Goal: Obtain resource: Download file/media

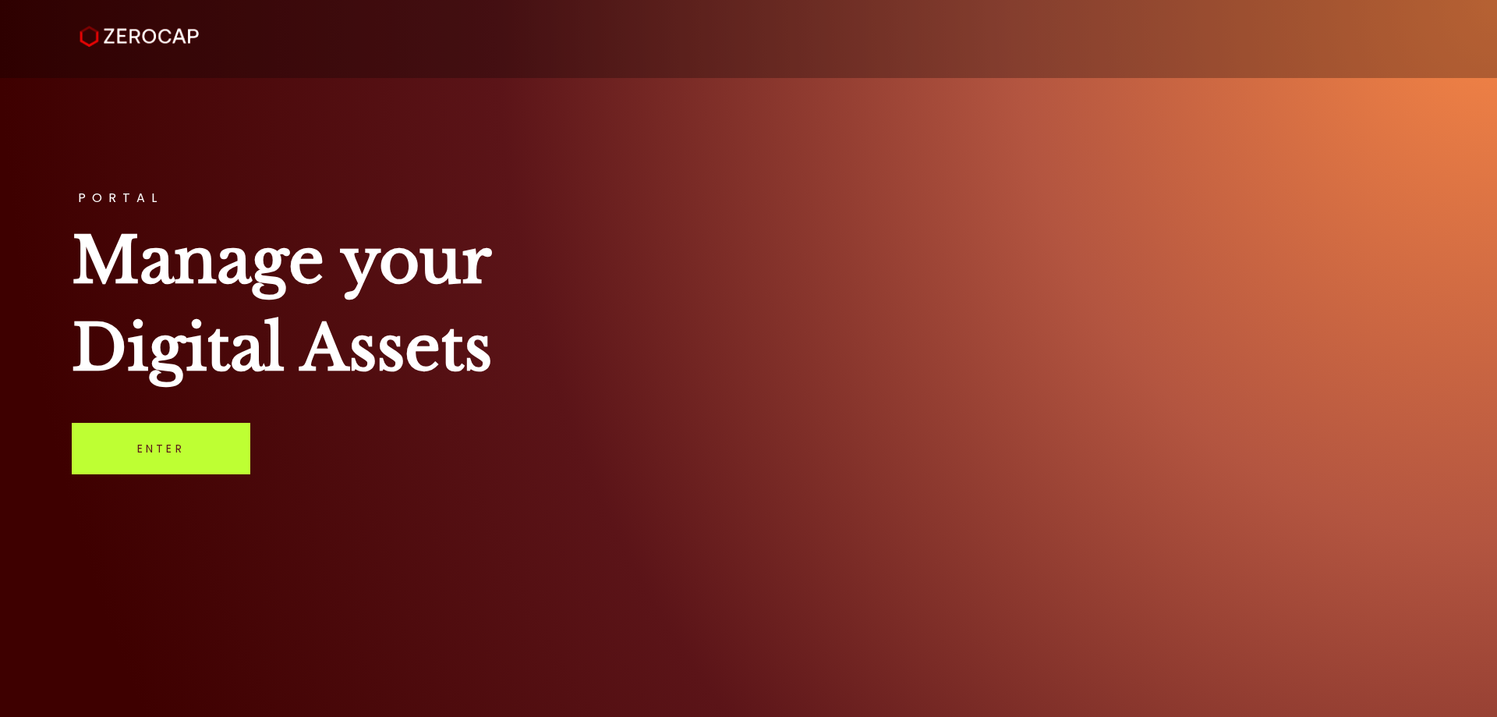
click at [174, 452] on link "Enter" at bounding box center [161, 448] width 179 height 51
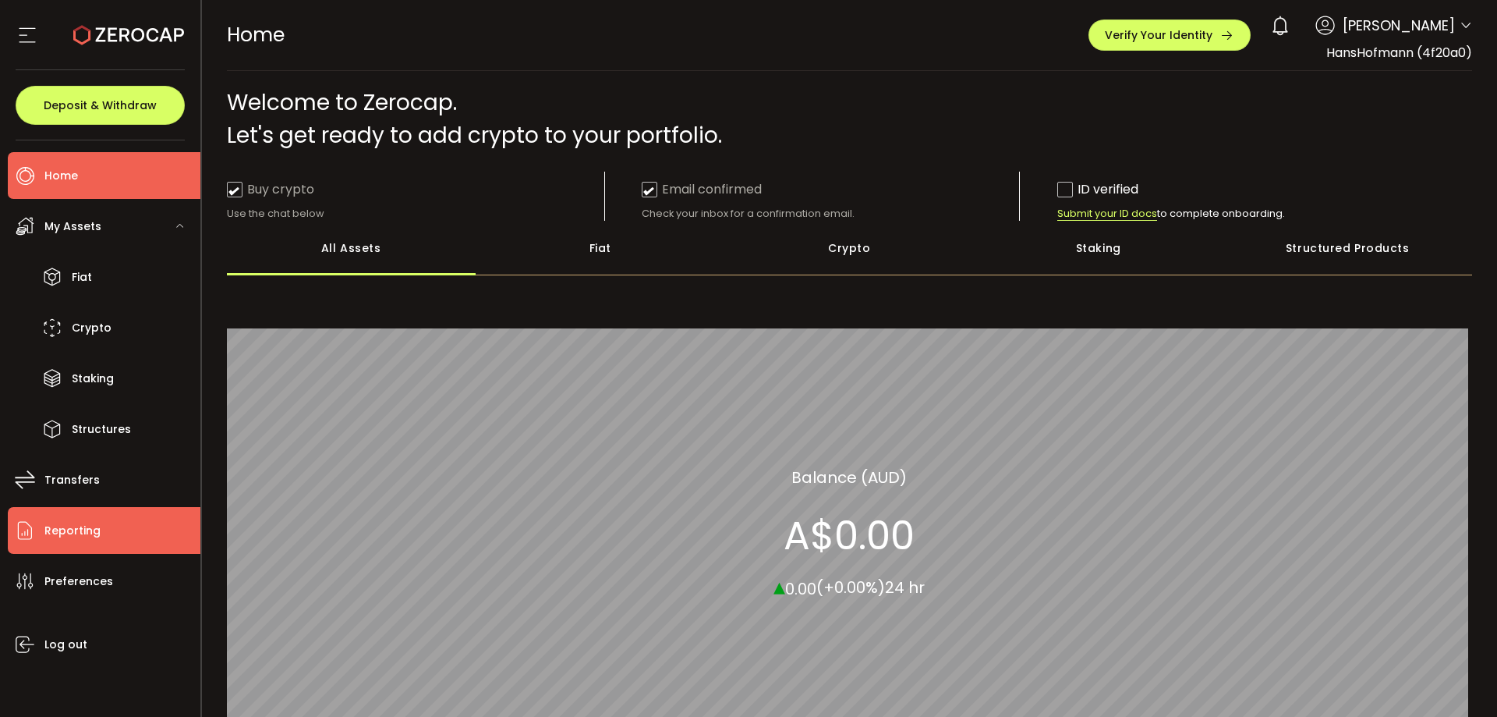
click at [87, 524] on span "Reporting" at bounding box center [72, 530] width 56 height 23
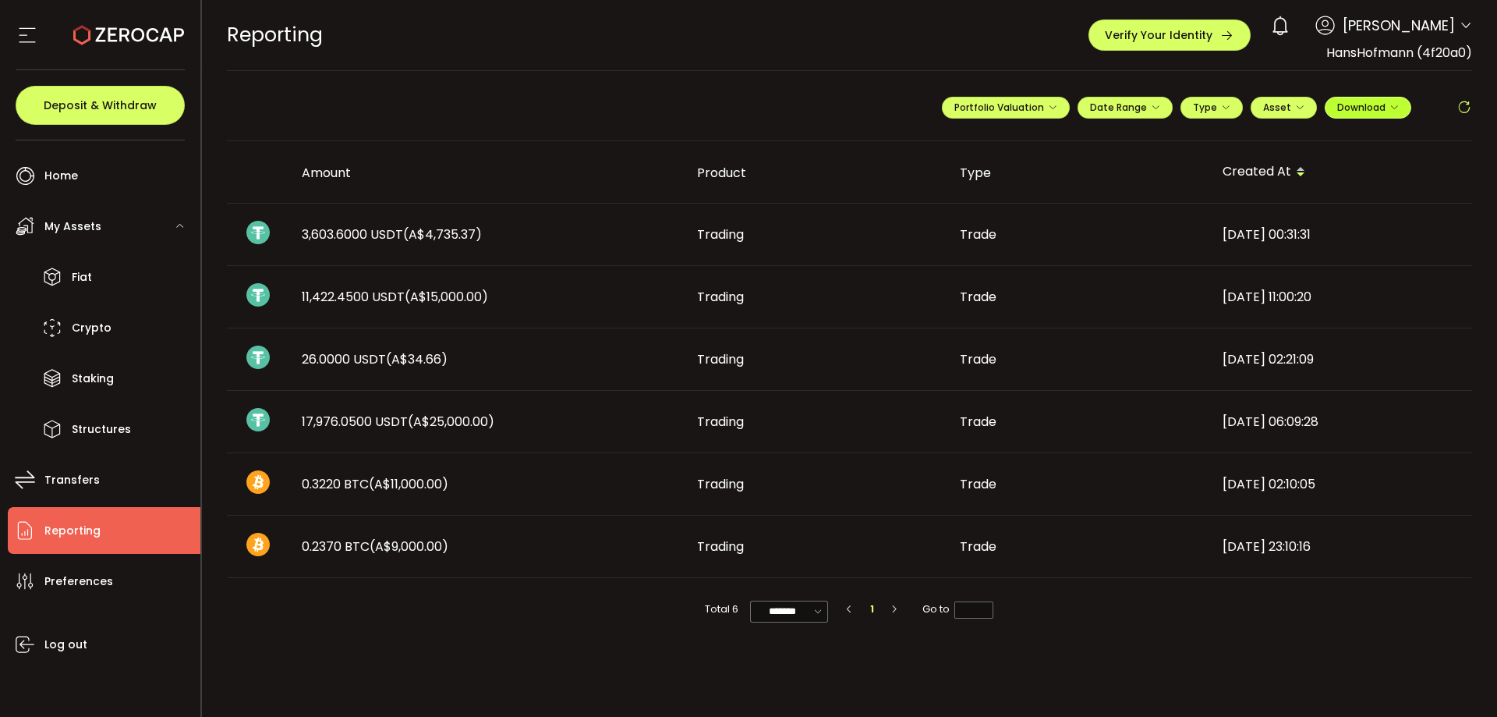
click at [1364, 107] on span "Download" at bounding box center [1368, 107] width 62 height 13
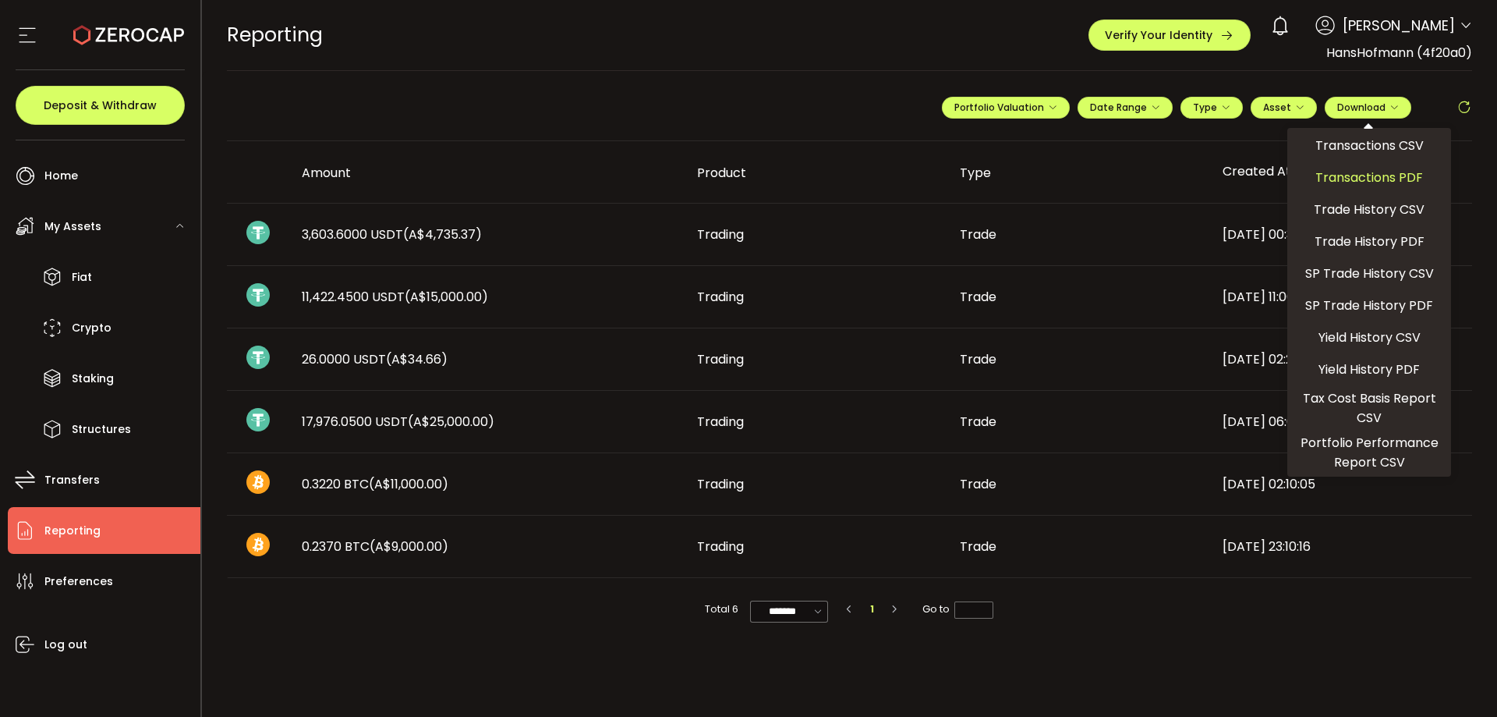
click at [1359, 178] on span "Transactions PDF" at bounding box center [1369, 177] width 108 height 19
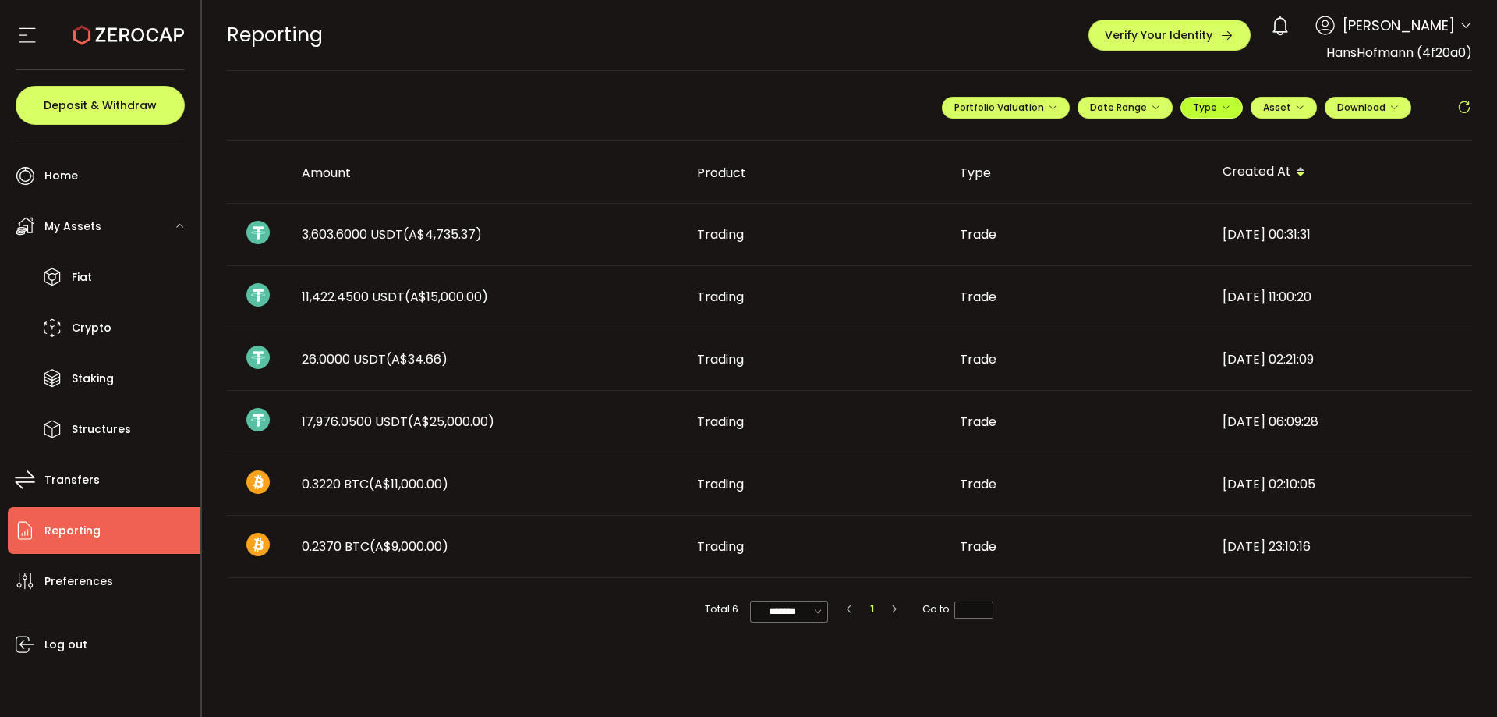
click at [1223, 105] on icon "button" at bounding box center [1225, 107] width 9 height 9
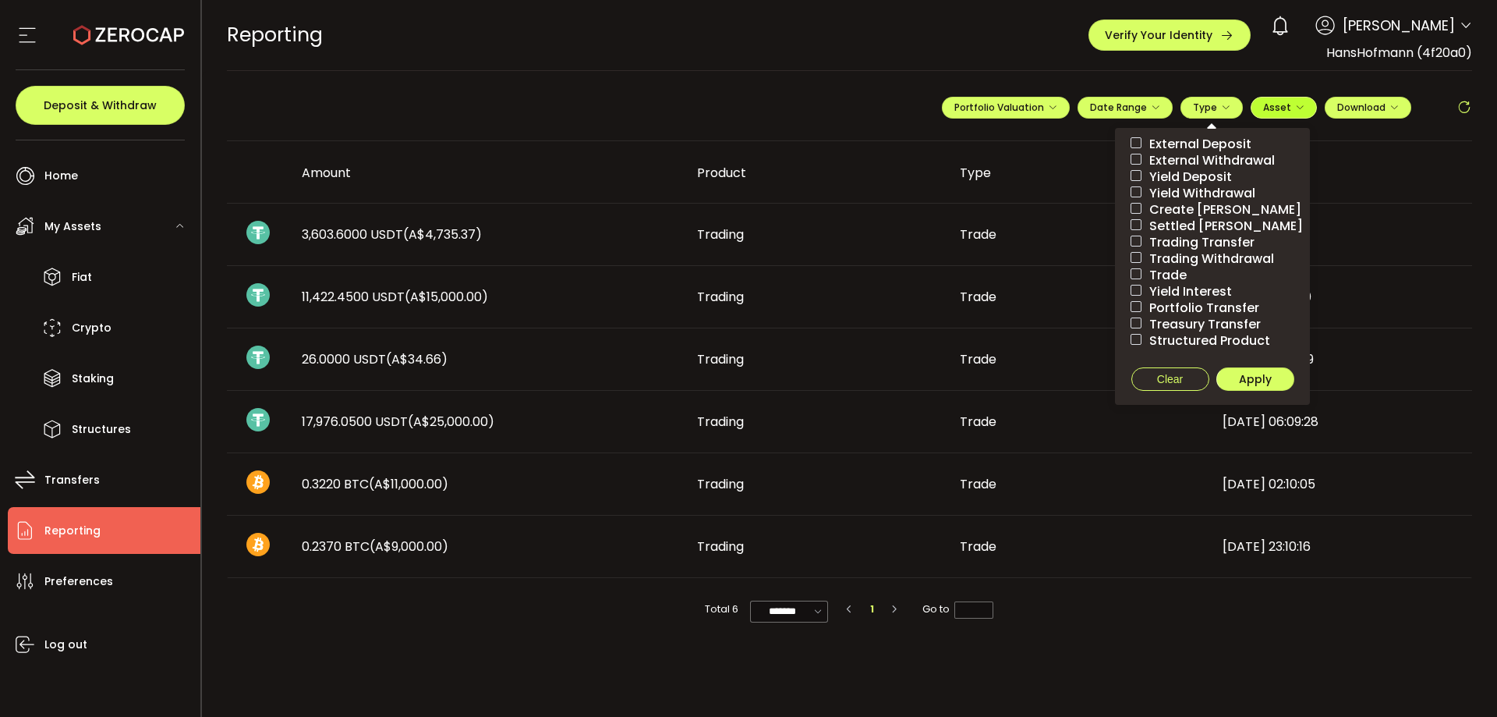
click at [1290, 111] on span "Asset" at bounding box center [1283, 107] width 41 height 13
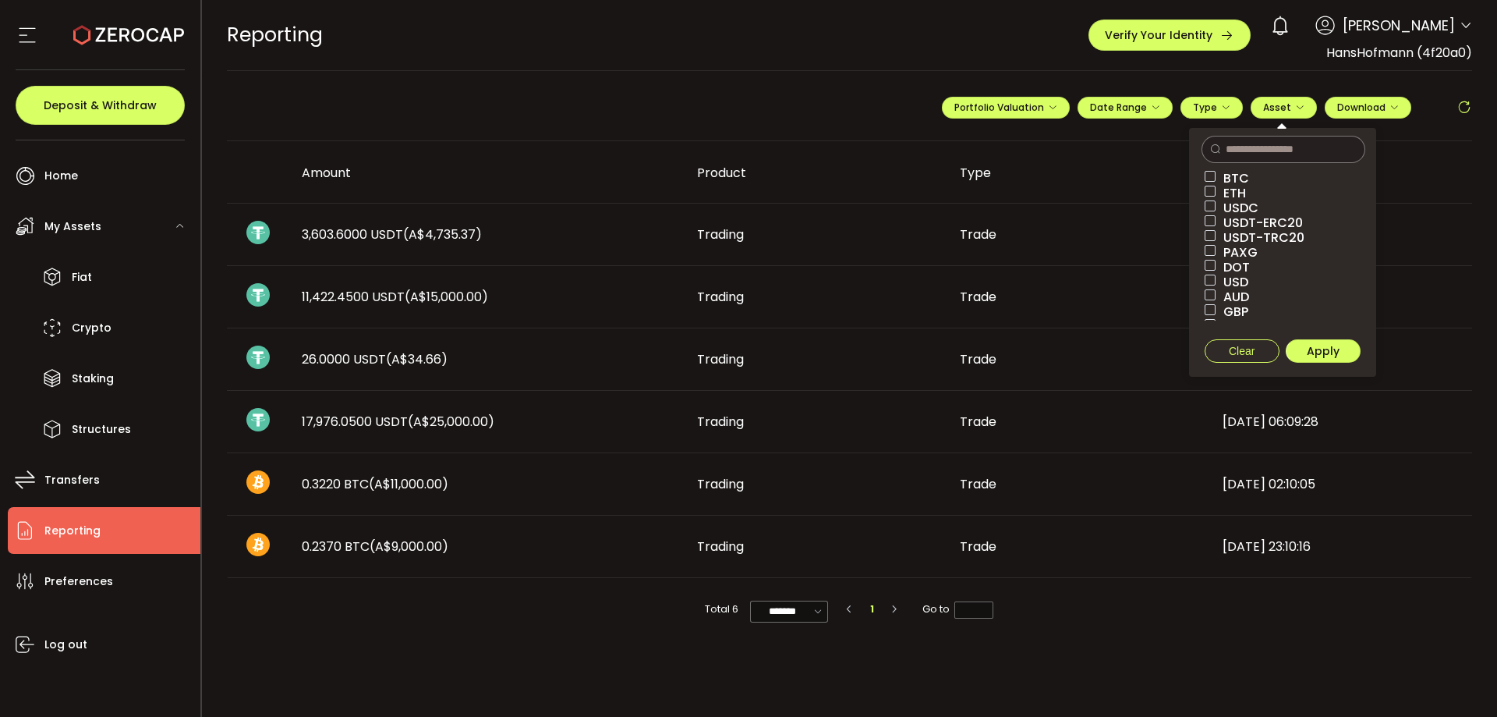
click at [1458, 217] on td "2021-11-02 00:31:31" at bounding box center [1341, 234] width 263 height 62
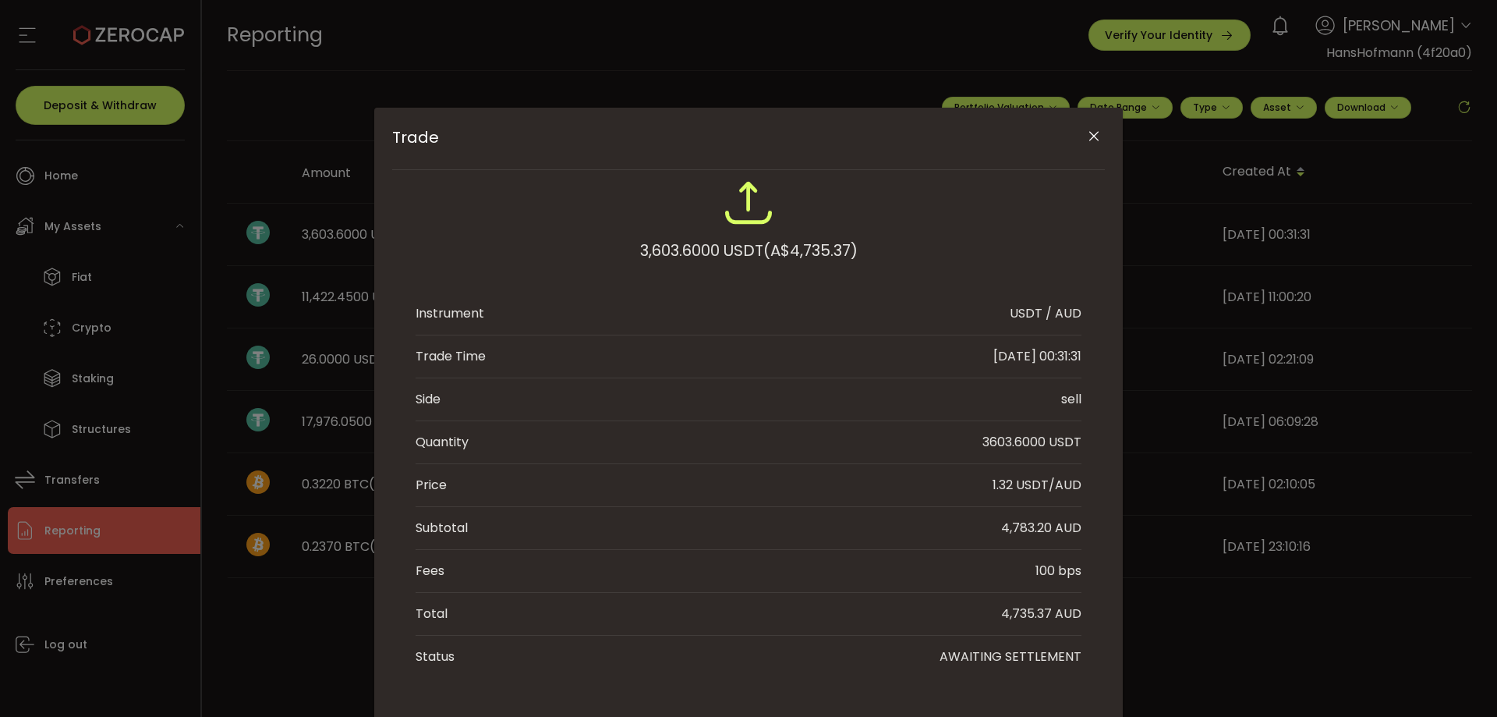
click at [1458, 217] on div "Trade 3,603.6000 USDT (A$4,735.37) Instrument USDT / AUD Trade Time 2021-11-02 …" at bounding box center [748, 358] width 1497 height 717
